Goal: Information Seeking & Learning: Learn about a topic

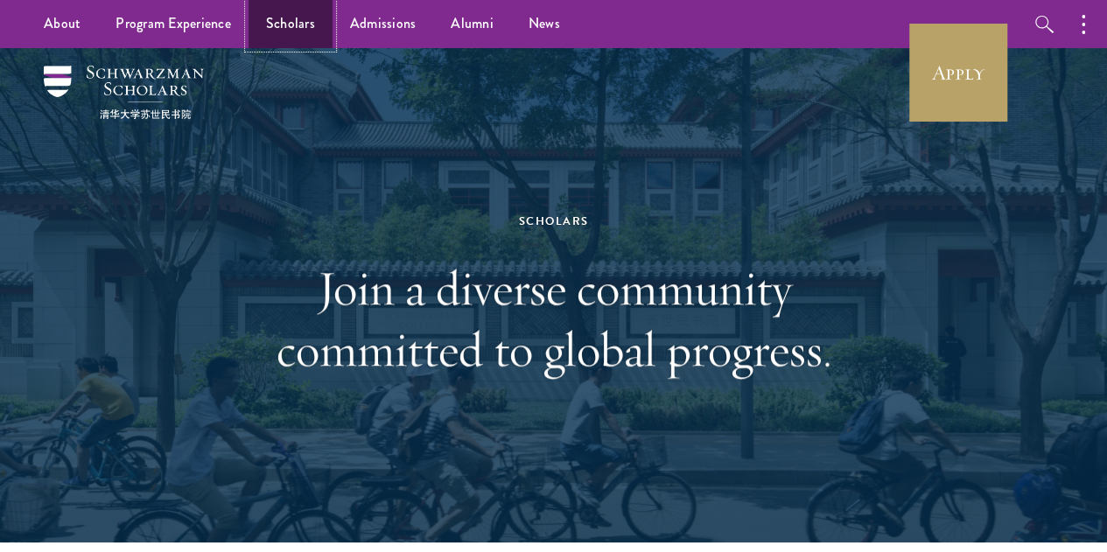
click at [295, 22] on link "Scholars" at bounding box center [290, 24] width 84 height 48
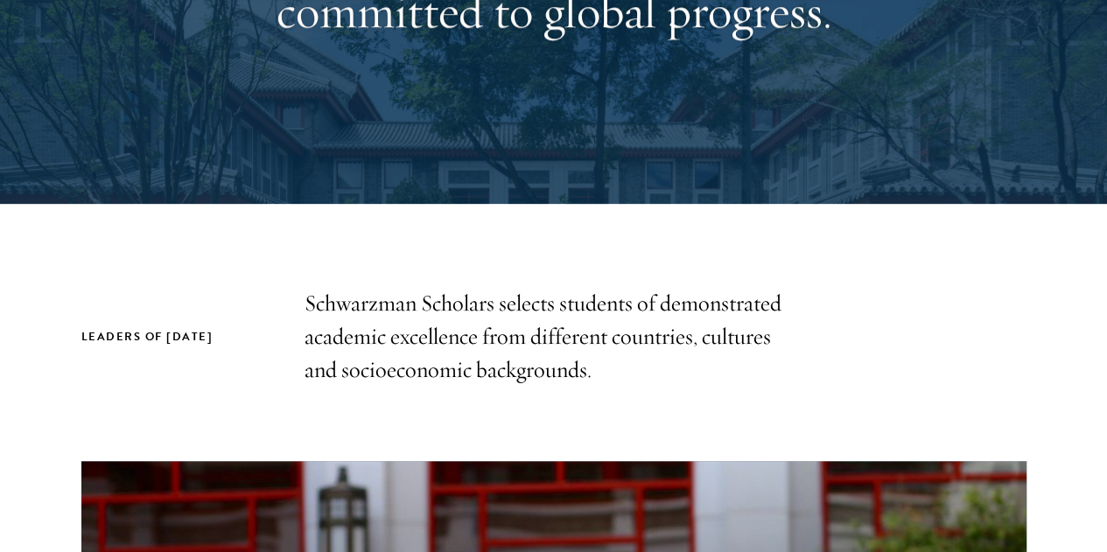
scroll to position [87, 0]
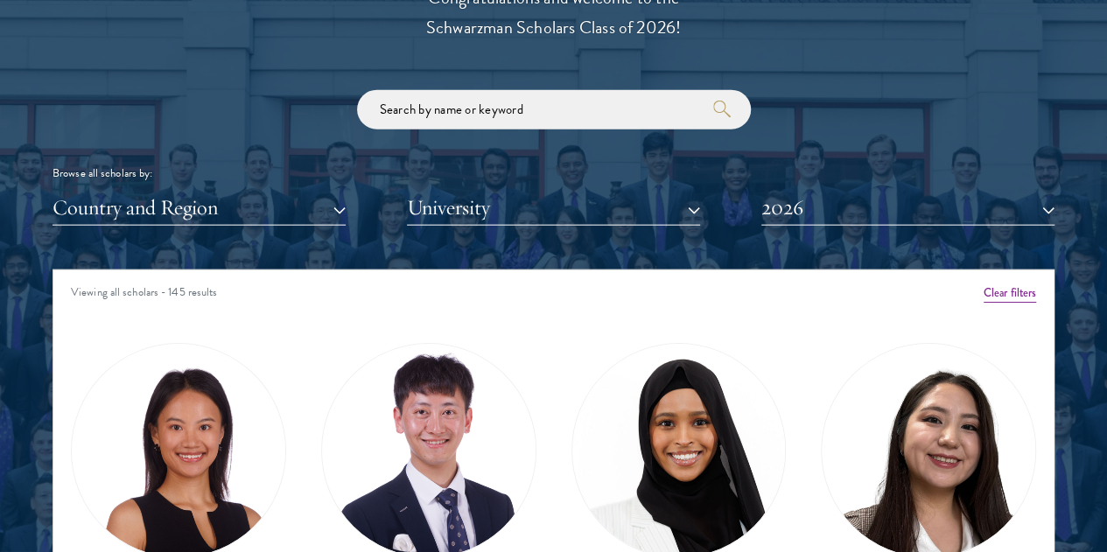
scroll to position [2187, 0]
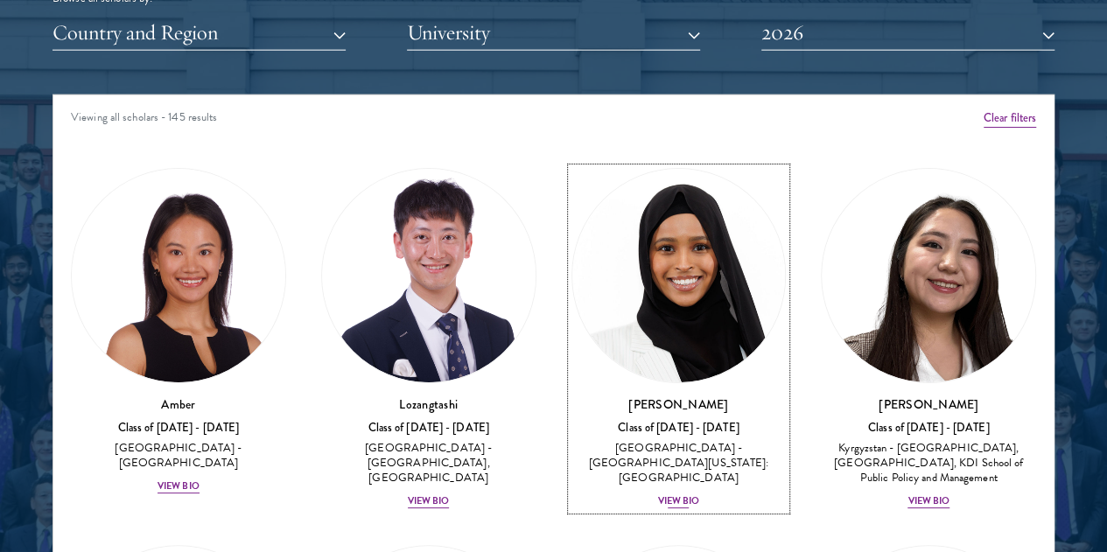
click at [658, 494] on div "View Bio" at bounding box center [679, 501] width 42 height 14
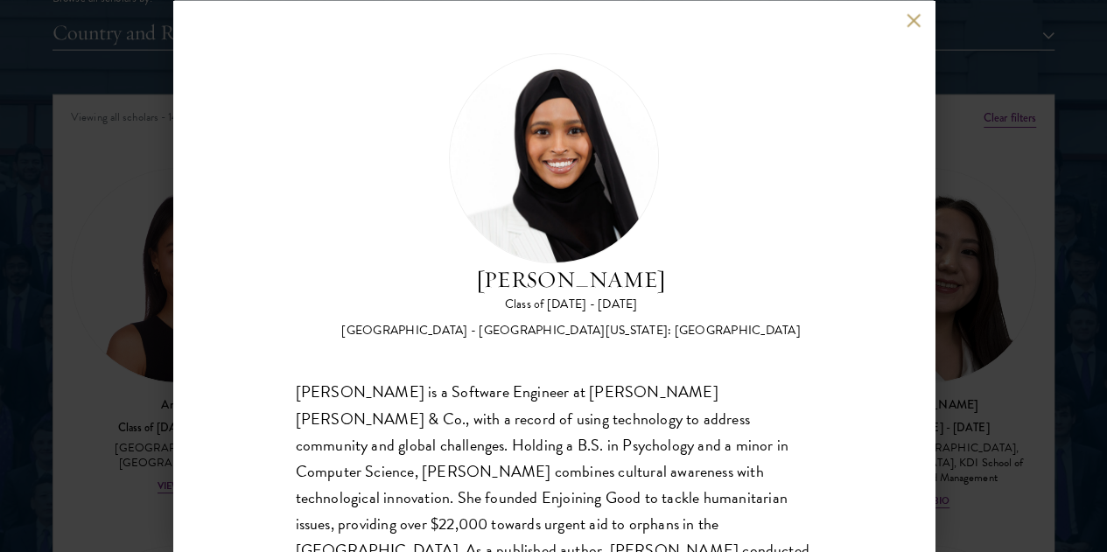
click at [910, 24] on button at bounding box center [913, 20] width 15 height 15
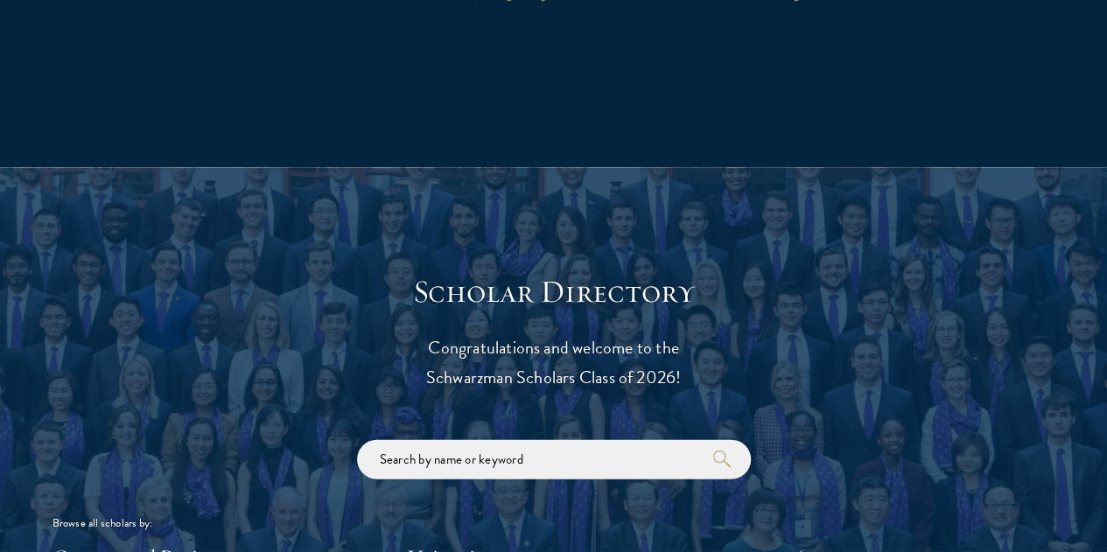
scroll to position [1925, 0]
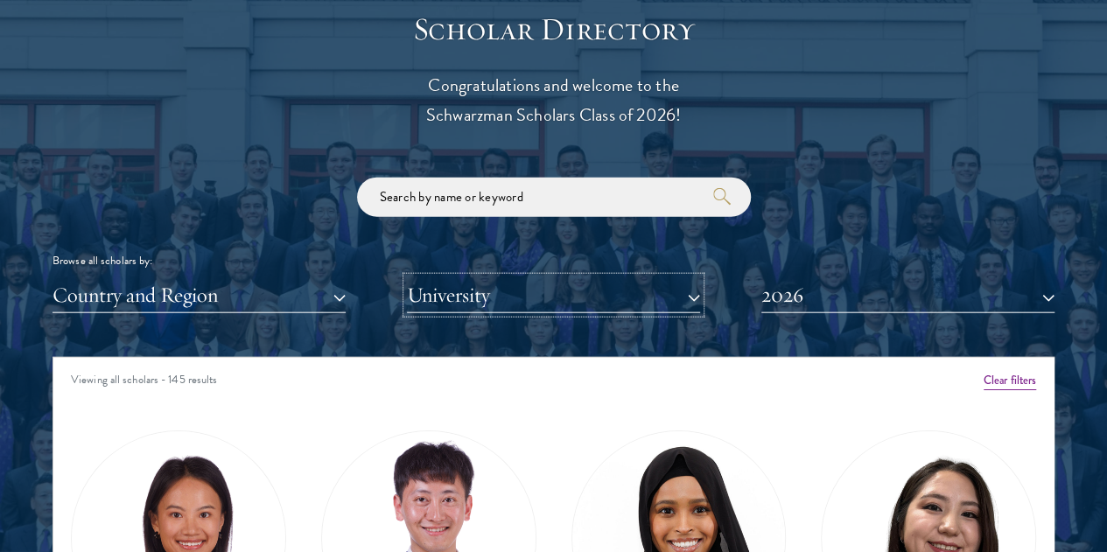
click at [685, 277] on button "University" at bounding box center [553, 295] width 293 height 36
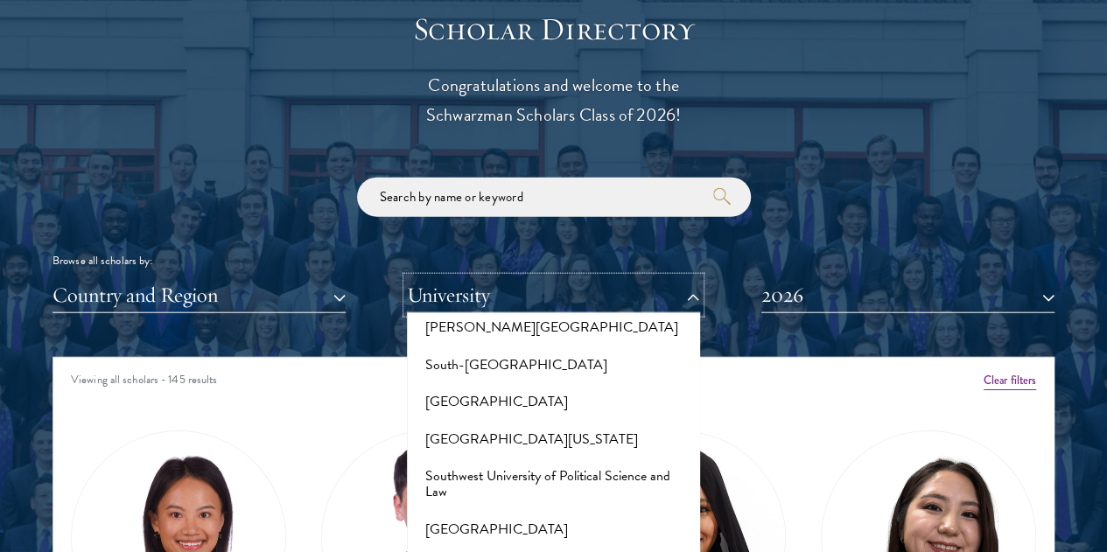
scroll to position [10237, 0]
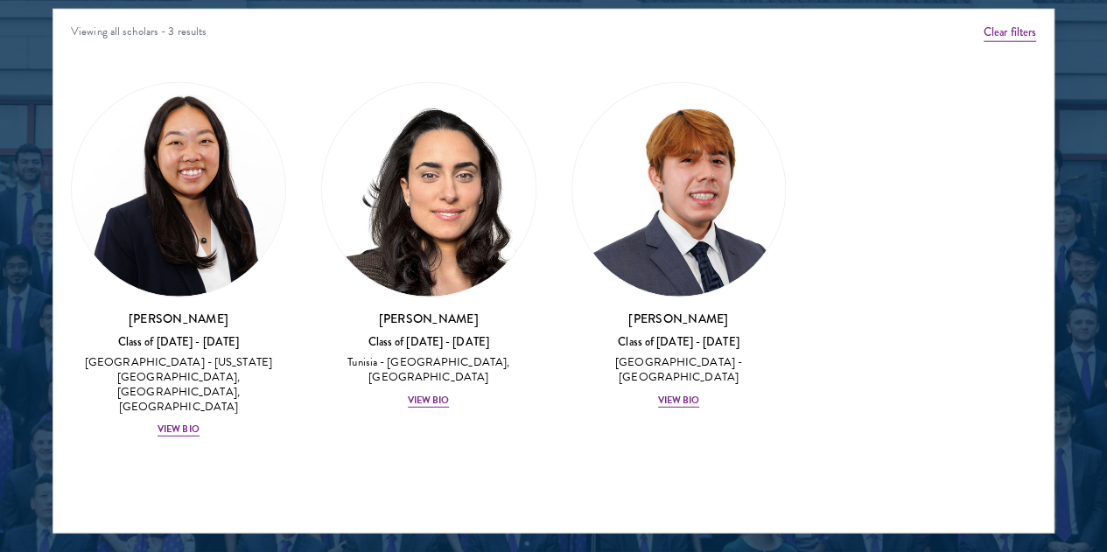
scroll to position [2275, 0]
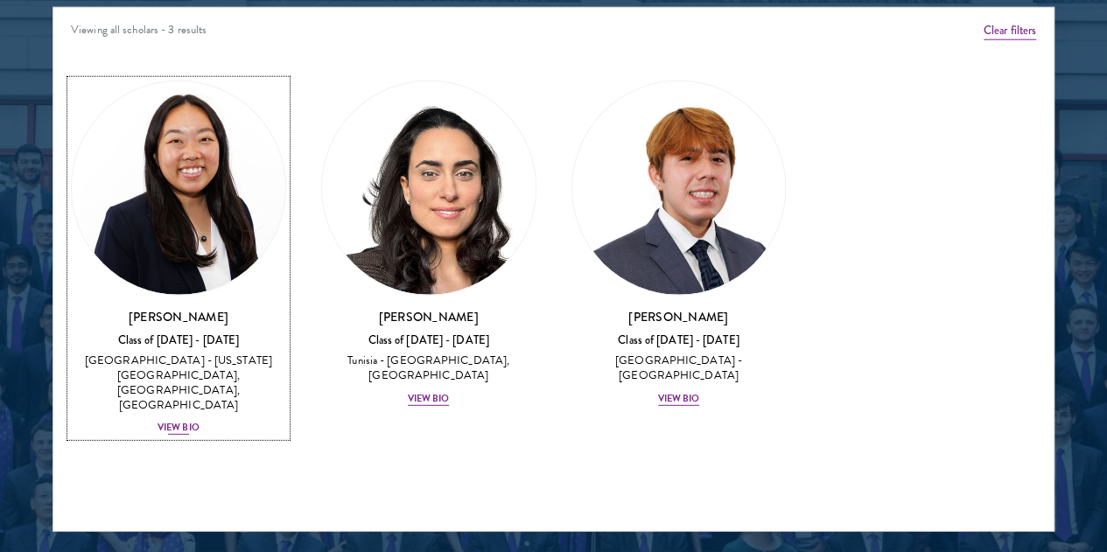
click at [199, 421] on div "View Bio" at bounding box center [178, 428] width 42 height 14
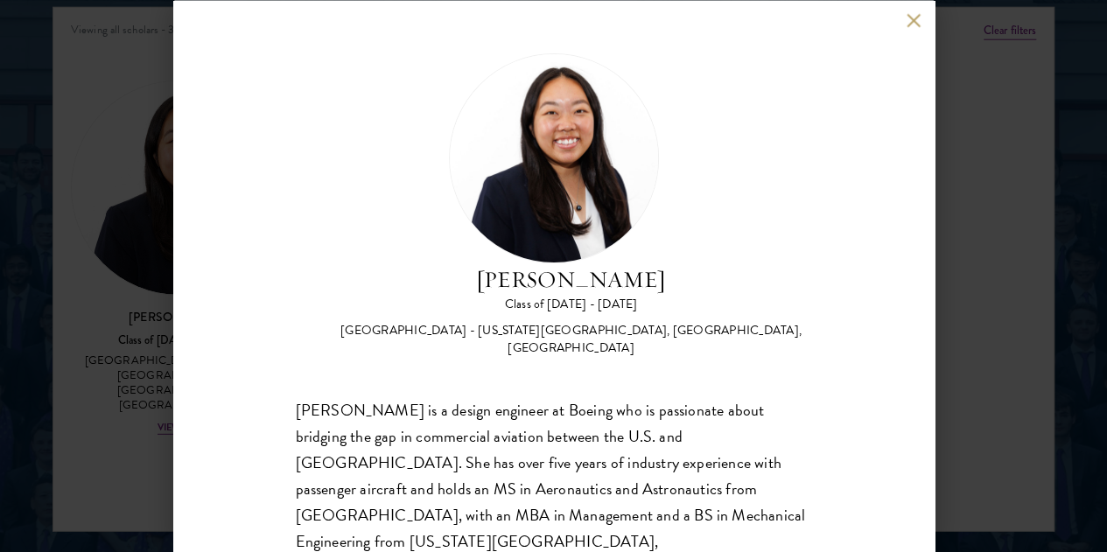
scroll to position [2187, 0]
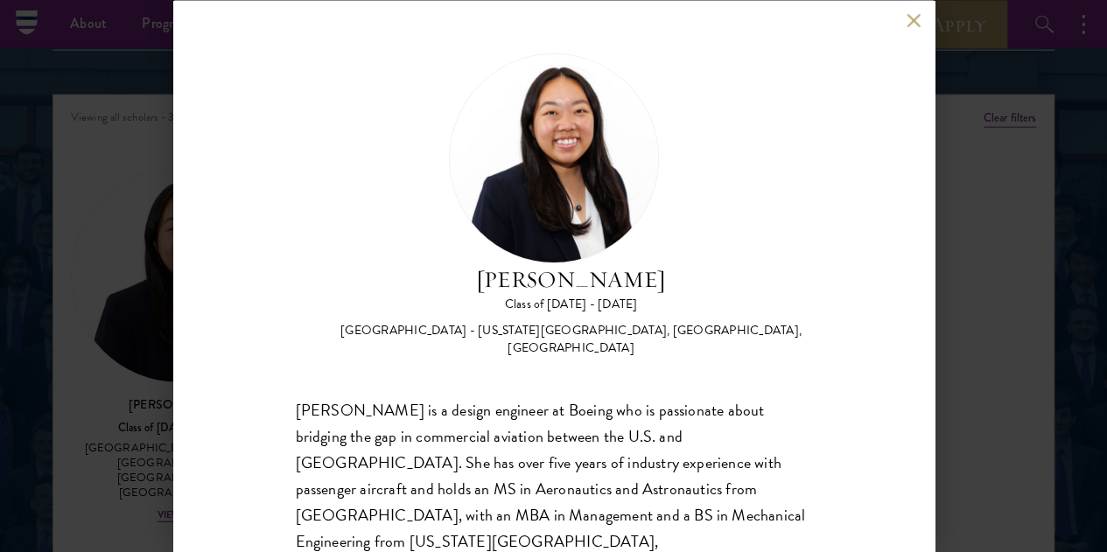
click at [259, 108] on div "[PERSON_NAME] Class of [DATE] - [DATE] [GEOGRAPHIC_DATA] - [US_STATE][GEOGRAPHI…" at bounding box center [553, 276] width 761 height 552
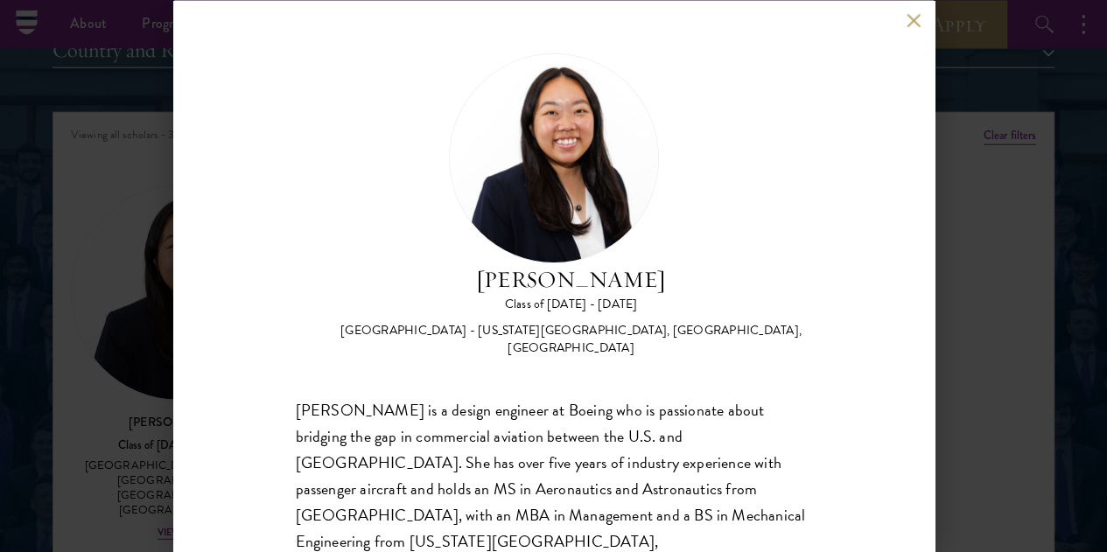
scroll to position [1837, 0]
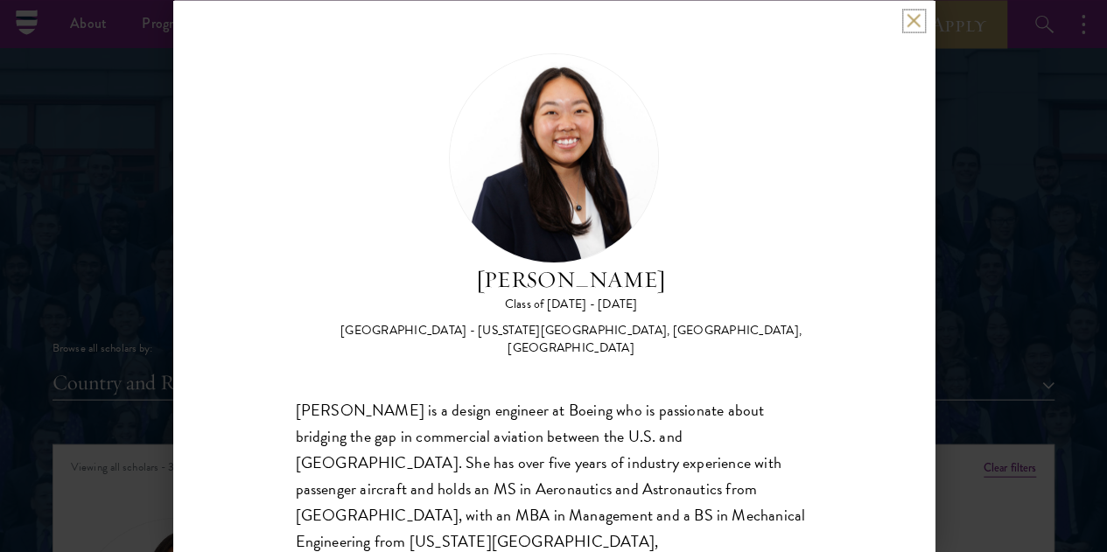
click at [910, 23] on button at bounding box center [913, 20] width 15 height 15
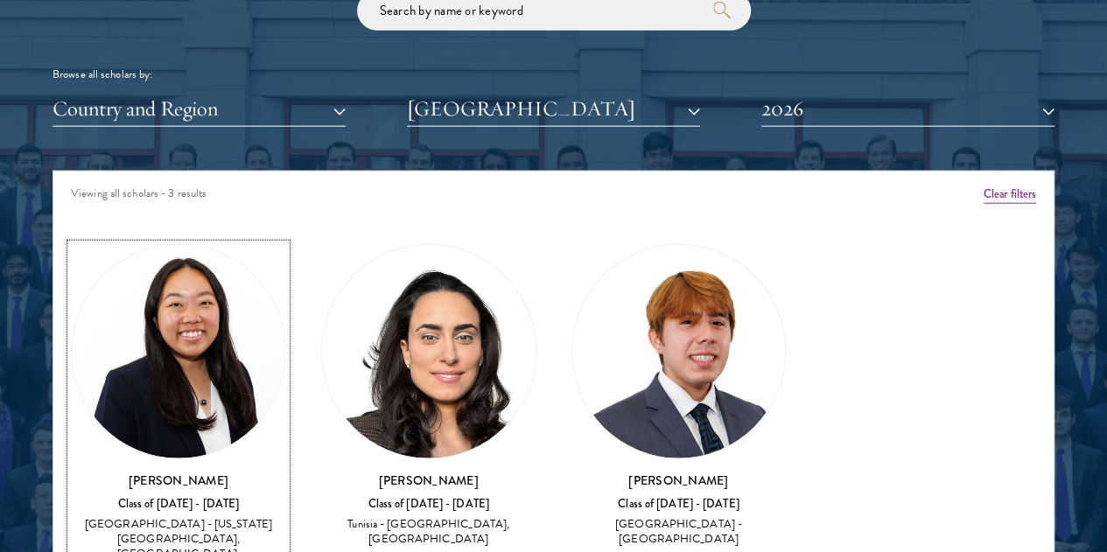
scroll to position [2149, 0]
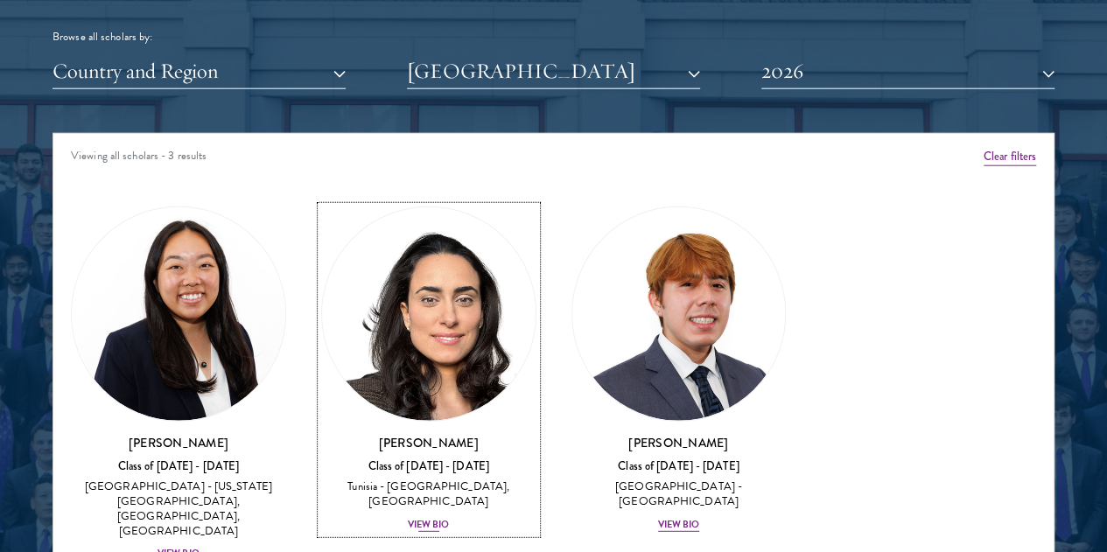
click at [408, 518] on div "View Bio" at bounding box center [429, 525] width 42 height 14
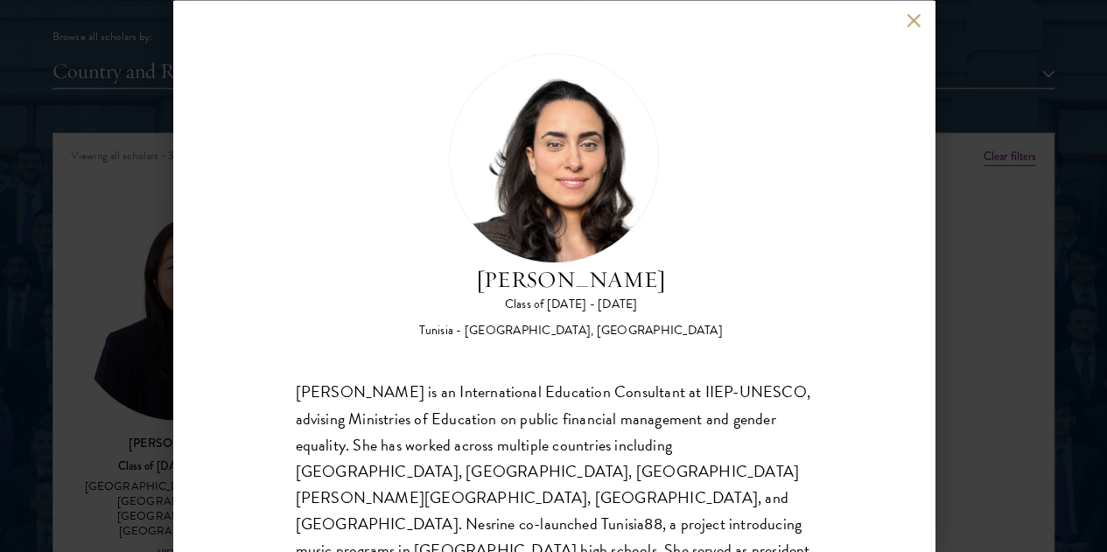
click at [907, 20] on button at bounding box center [913, 20] width 15 height 15
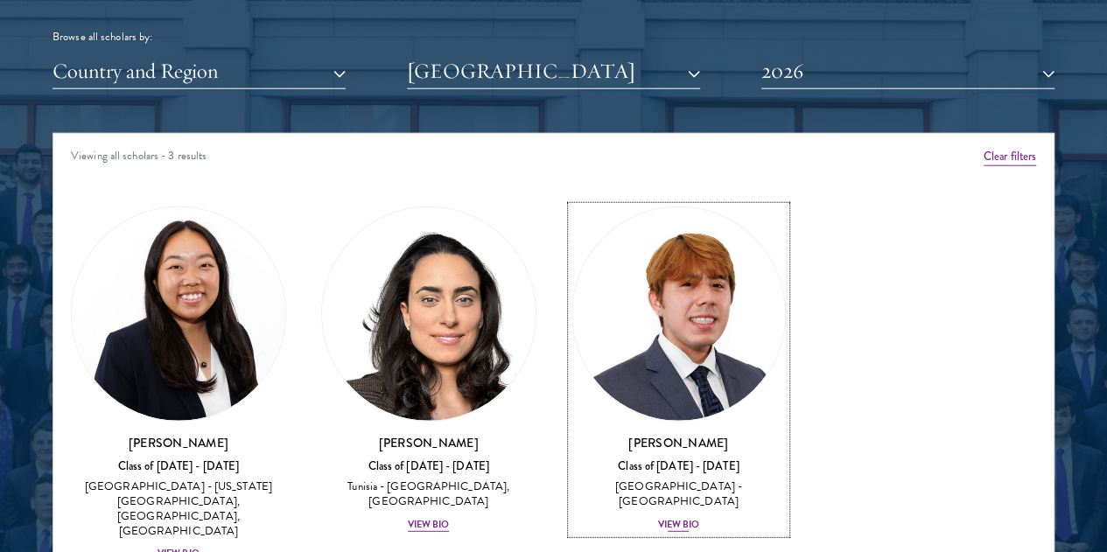
click at [658, 518] on div "View Bio" at bounding box center [679, 525] width 42 height 14
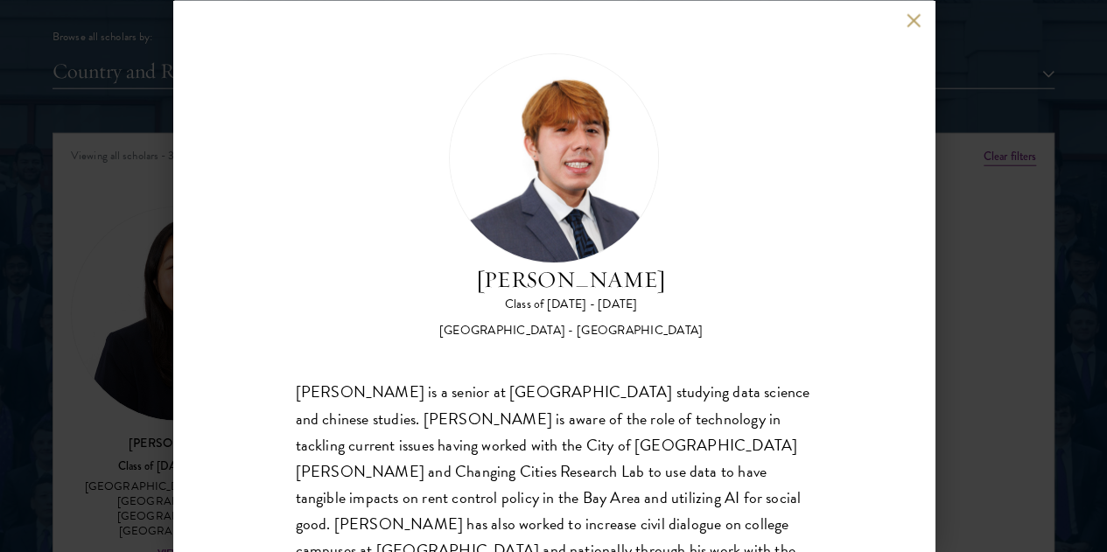
click at [915, 17] on button at bounding box center [913, 20] width 15 height 15
